Goal: Check status: Check status

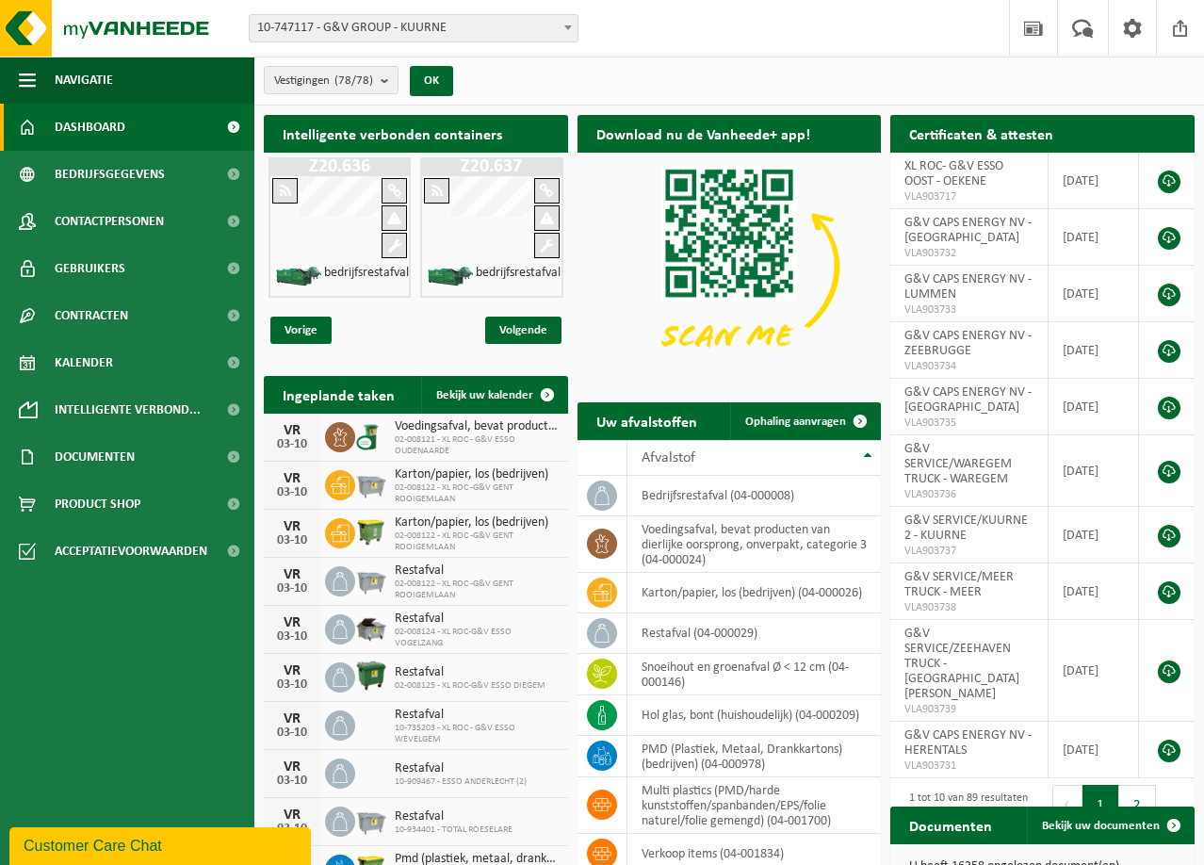
click at [389, 31] on span "10-747117 - G&V GROUP - KUURNE" at bounding box center [414, 28] width 328 height 26
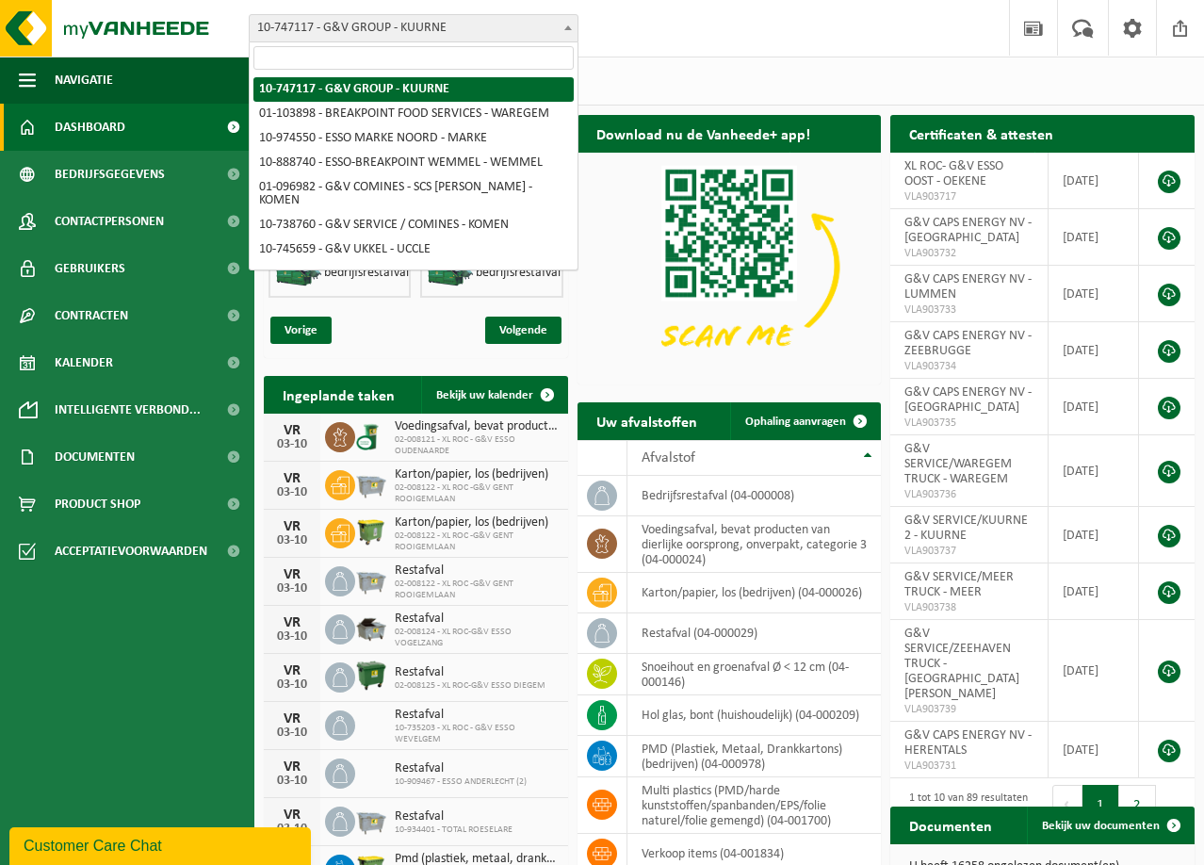
click at [398, 68] on input "search" at bounding box center [413, 58] width 320 height 24
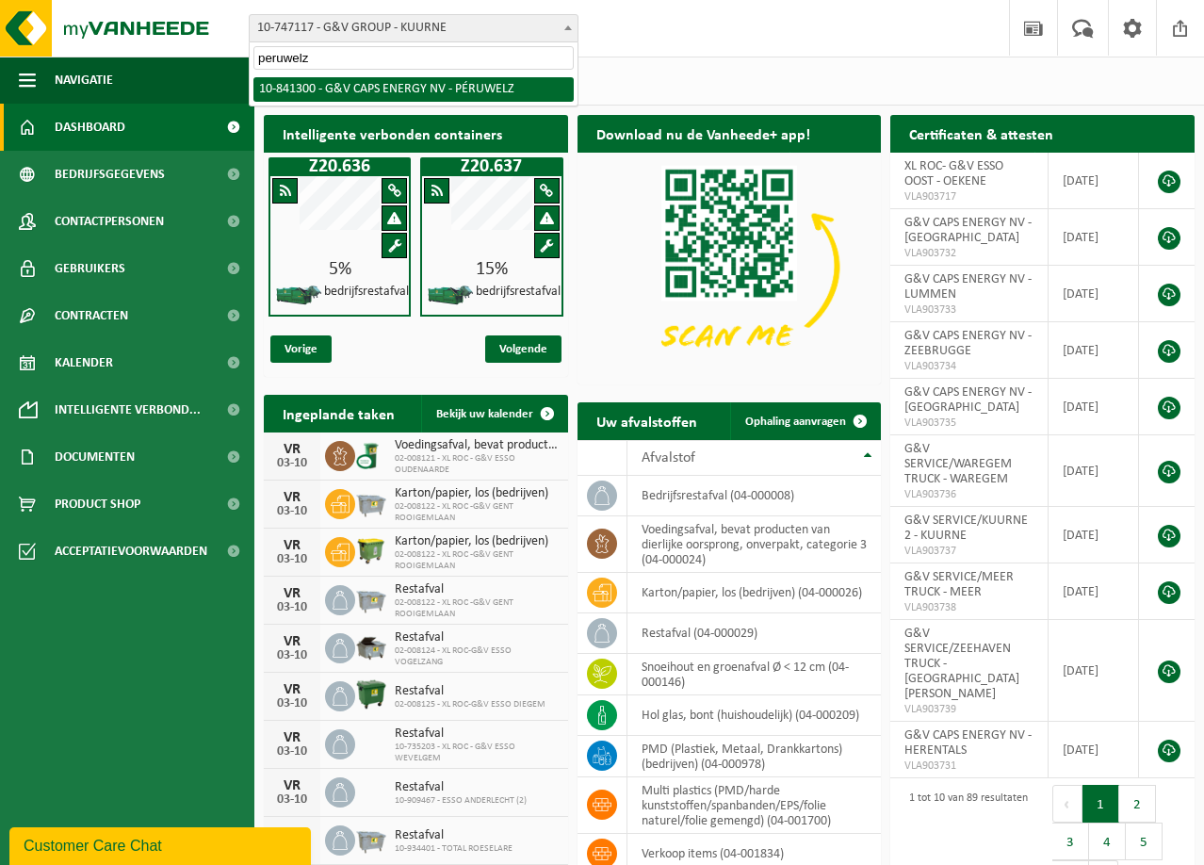
type input "peruwelz"
select select "92177"
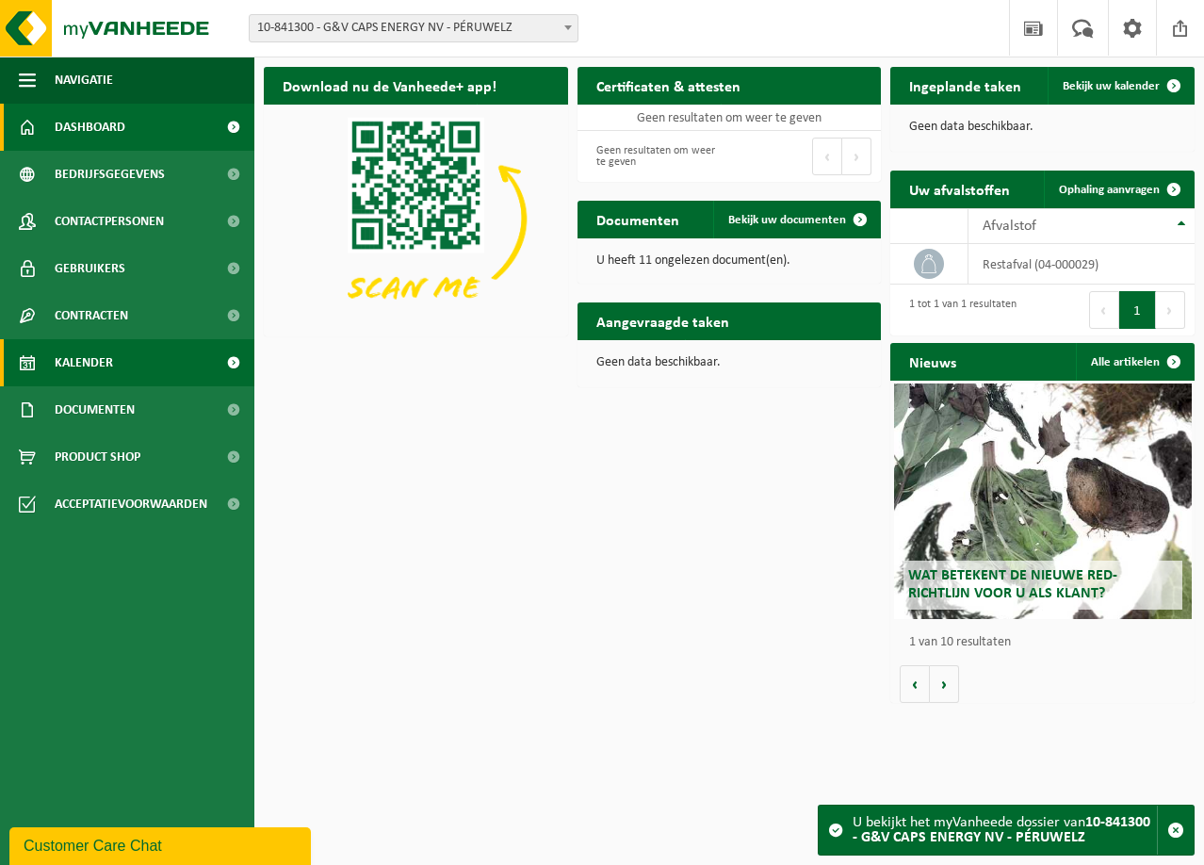
click at [107, 357] on span "Kalender" at bounding box center [84, 362] width 58 height 47
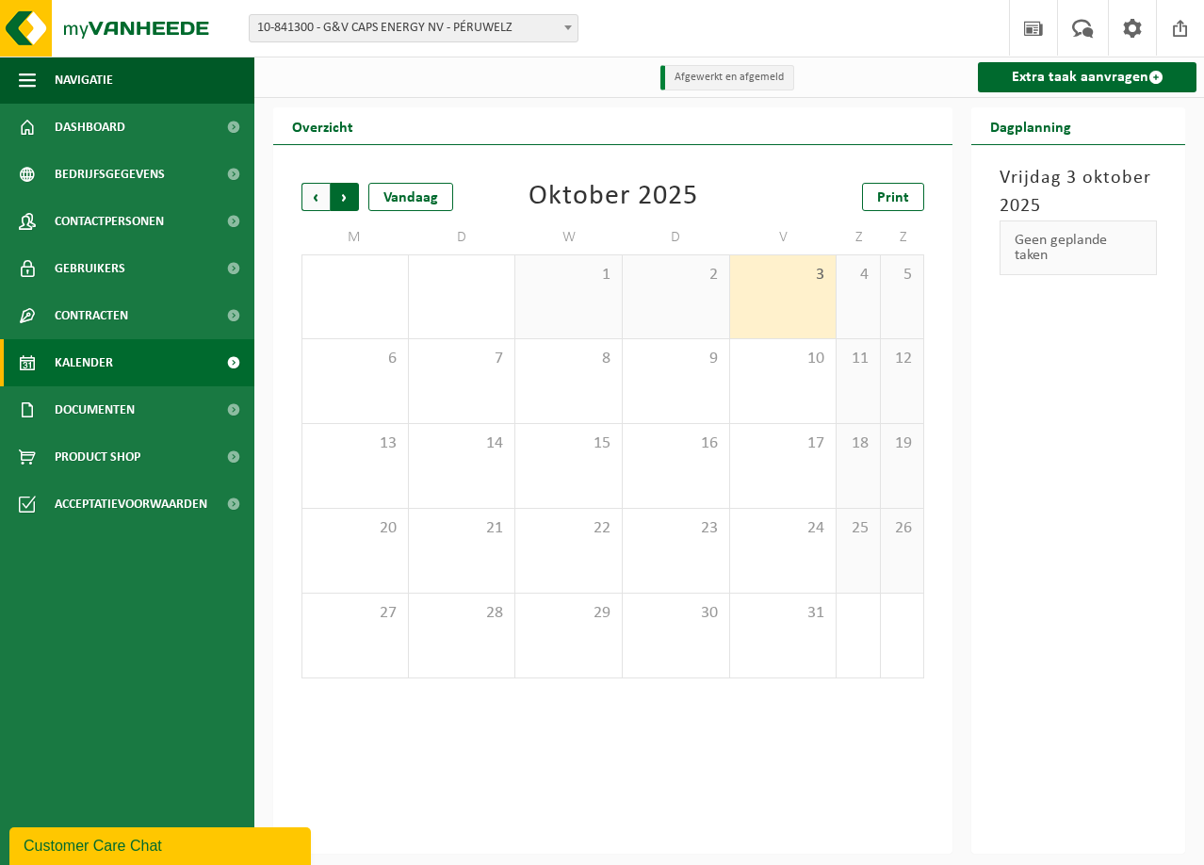
click at [317, 196] on span "Vorige" at bounding box center [315, 197] width 28 height 28
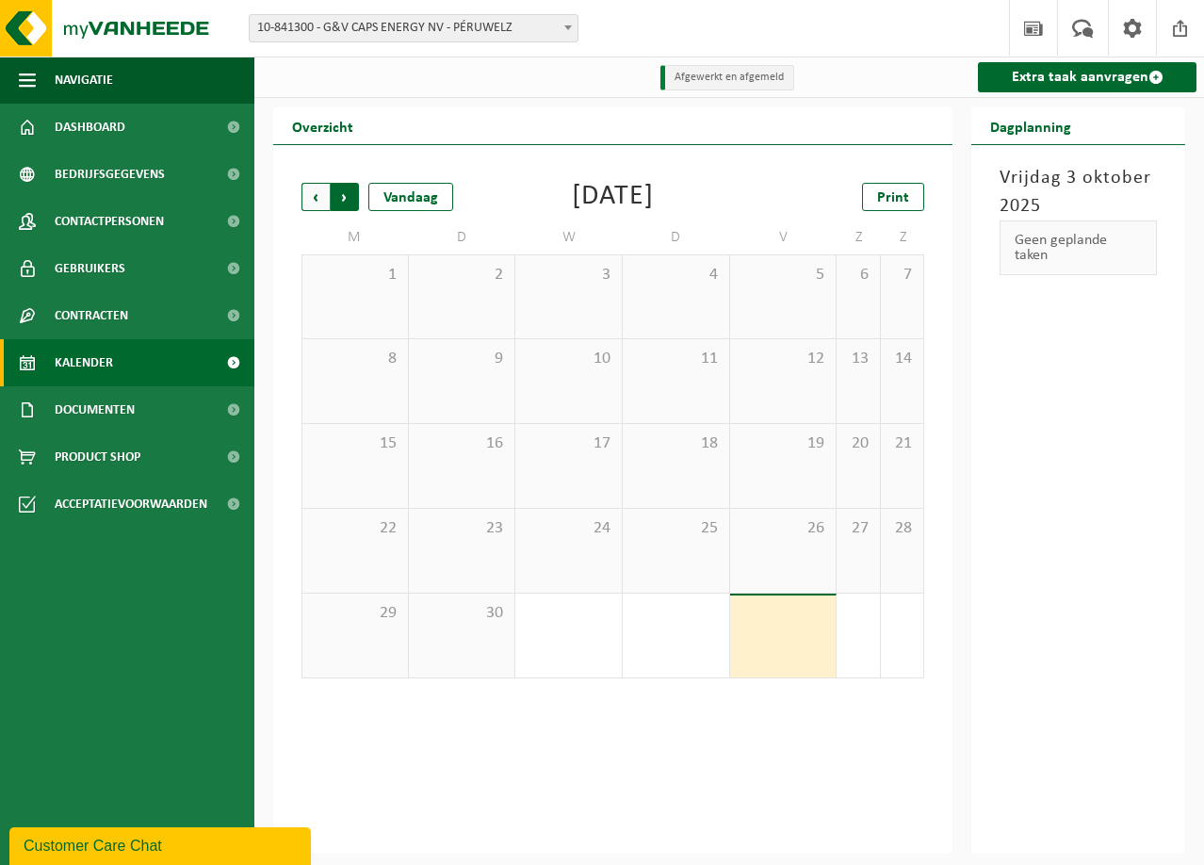
click at [319, 201] on span "Vorige" at bounding box center [315, 197] width 28 height 28
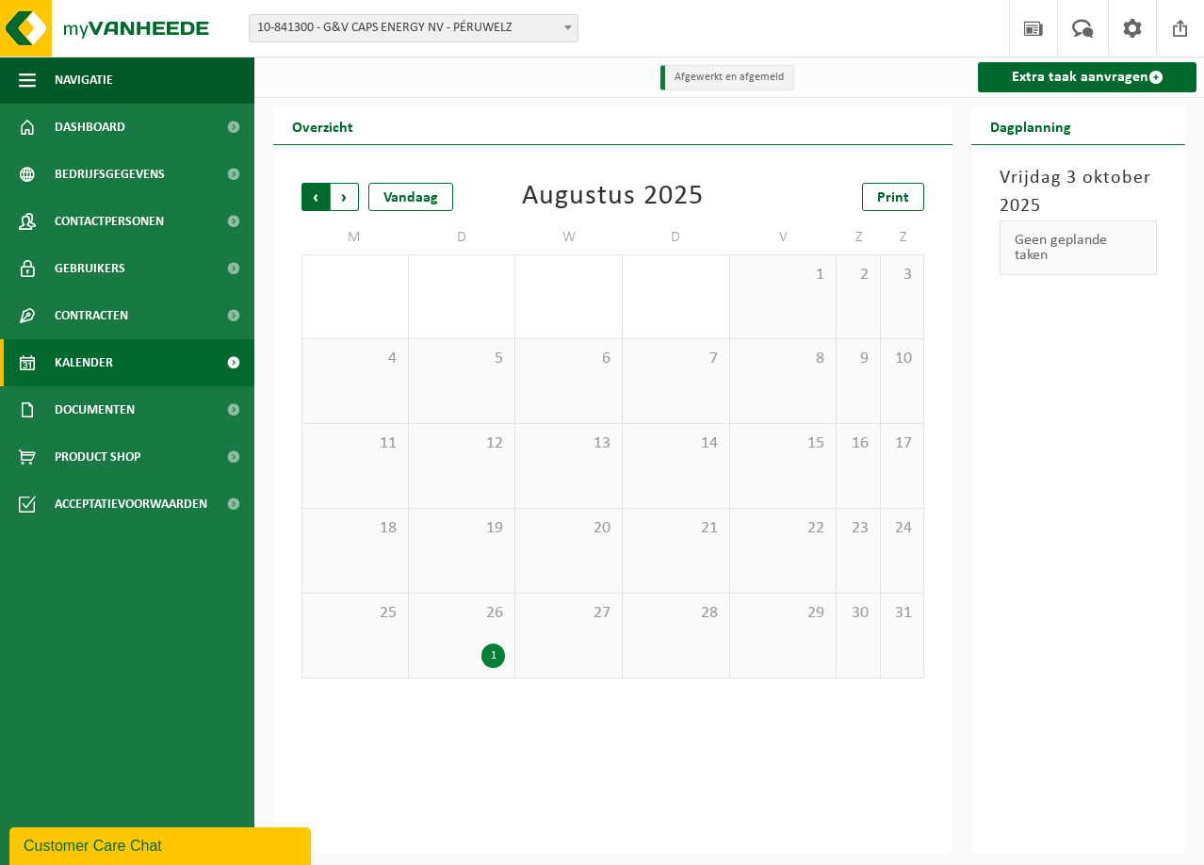
click at [347, 202] on span "Volgende" at bounding box center [345, 197] width 28 height 28
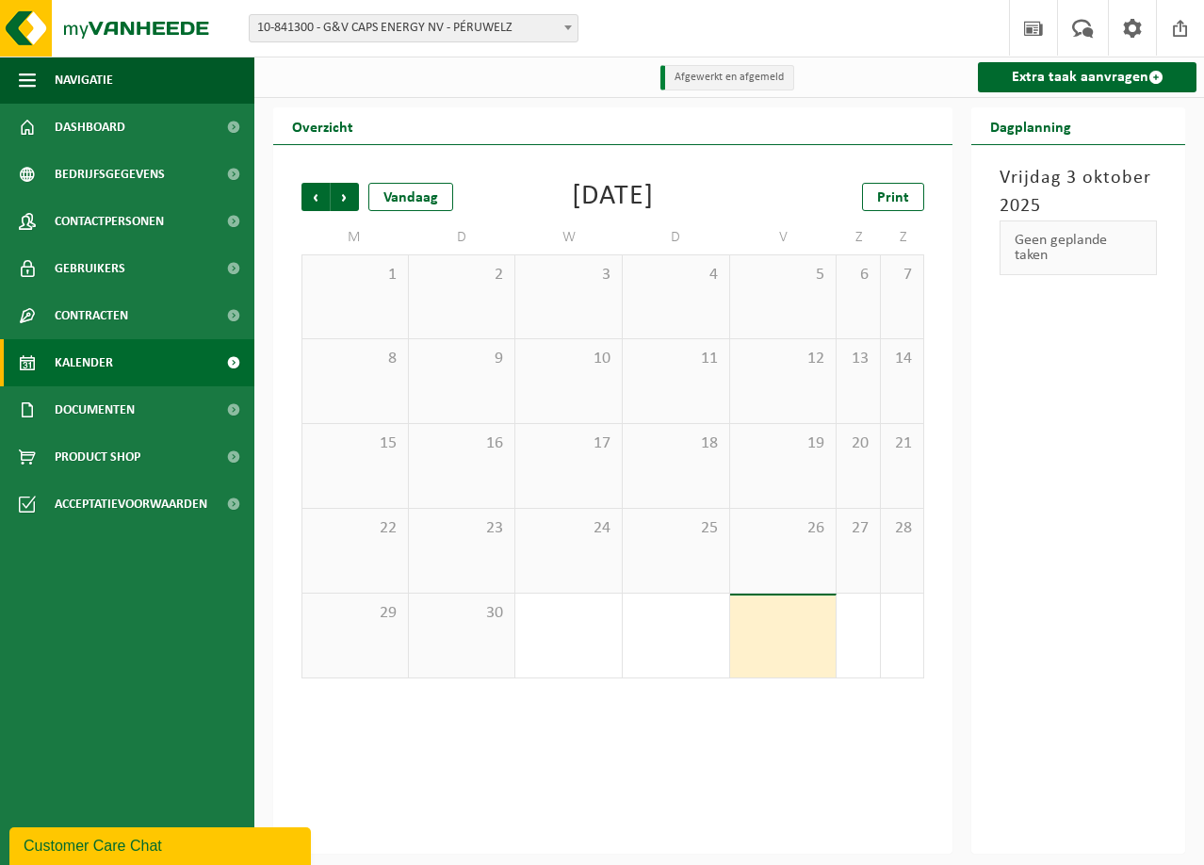
click at [347, 202] on span "Volgende" at bounding box center [345, 197] width 28 height 28
